Goal: Information Seeking & Learning: Understand process/instructions

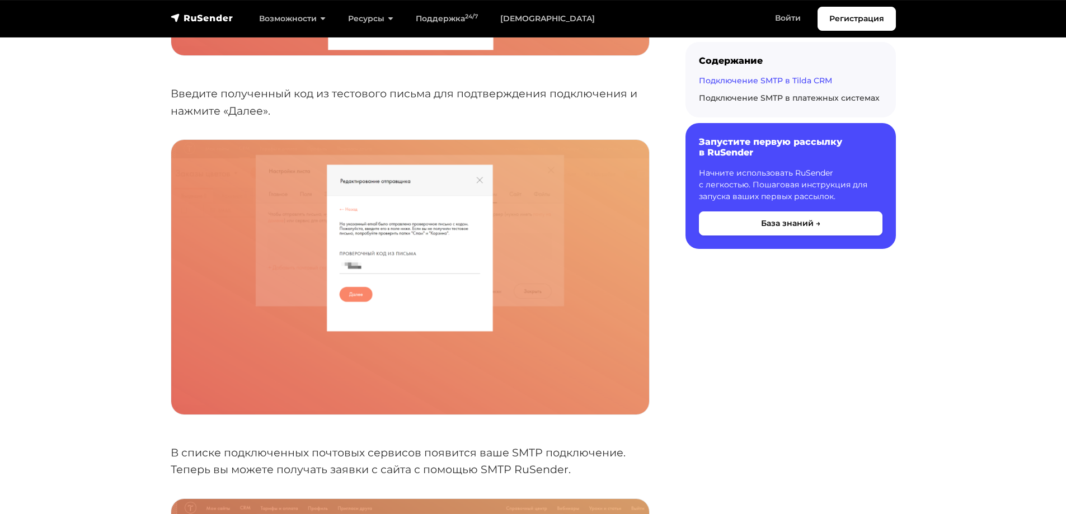
scroll to position [2182, 0]
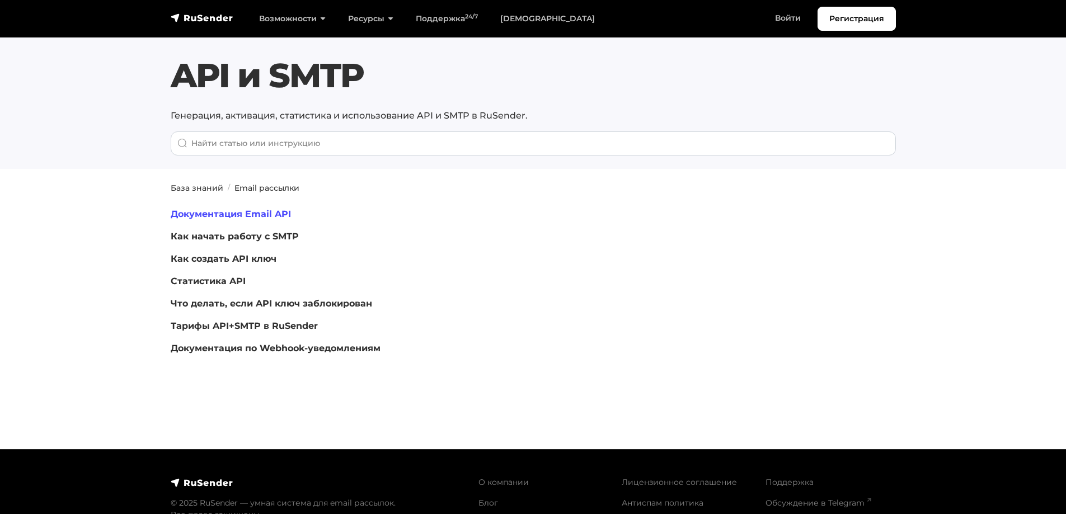
click at [257, 214] on link "Документация Email API" at bounding box center [231, 214] width 120 height 11
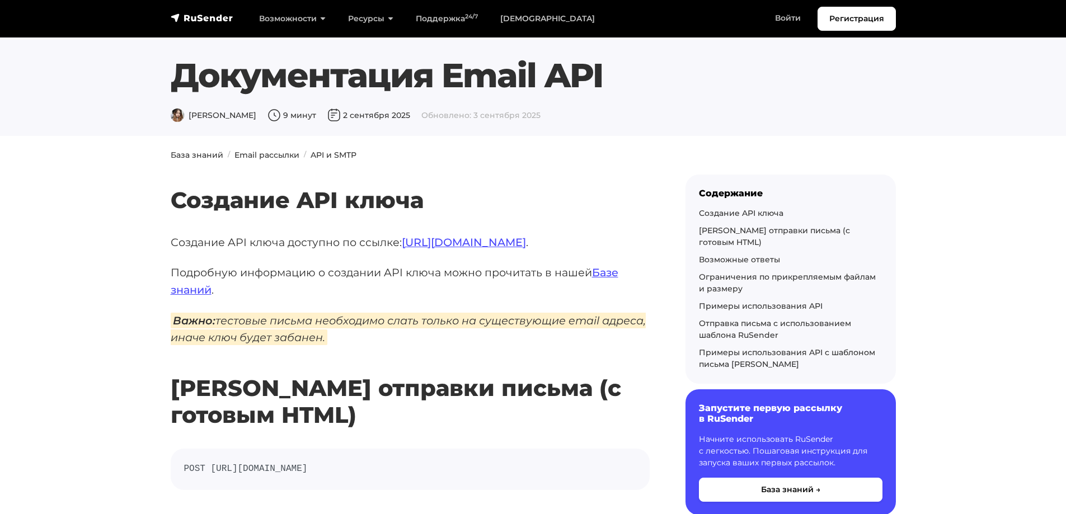
click at [331, 155] on h2 "Создание API ключа" at bounding box center [410, 184] width 479 height 60
